Goal: Find specific page/section: Find specific page/section

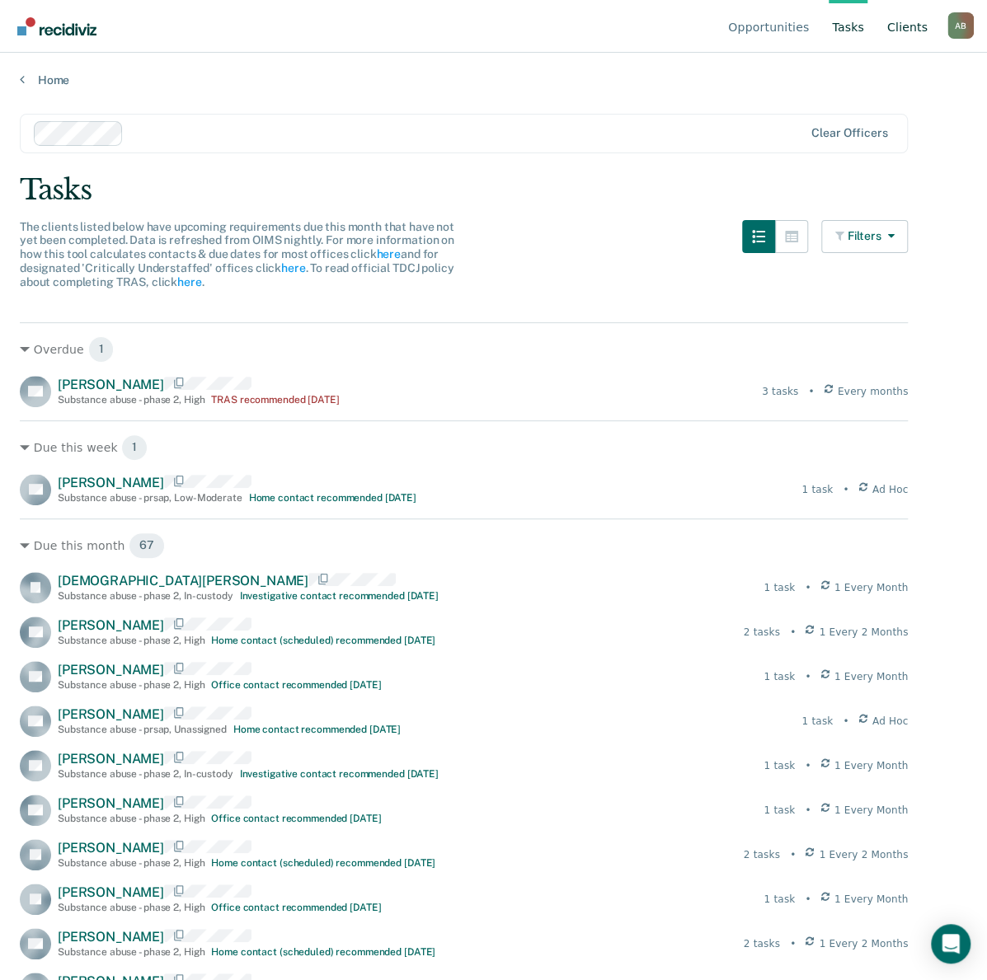
click at [912, 29] on link "Client s" at bounding box center [907, 26] width 47 height 53
